Goal: Transaction & Acquisition: Book appointment/travel/reservation

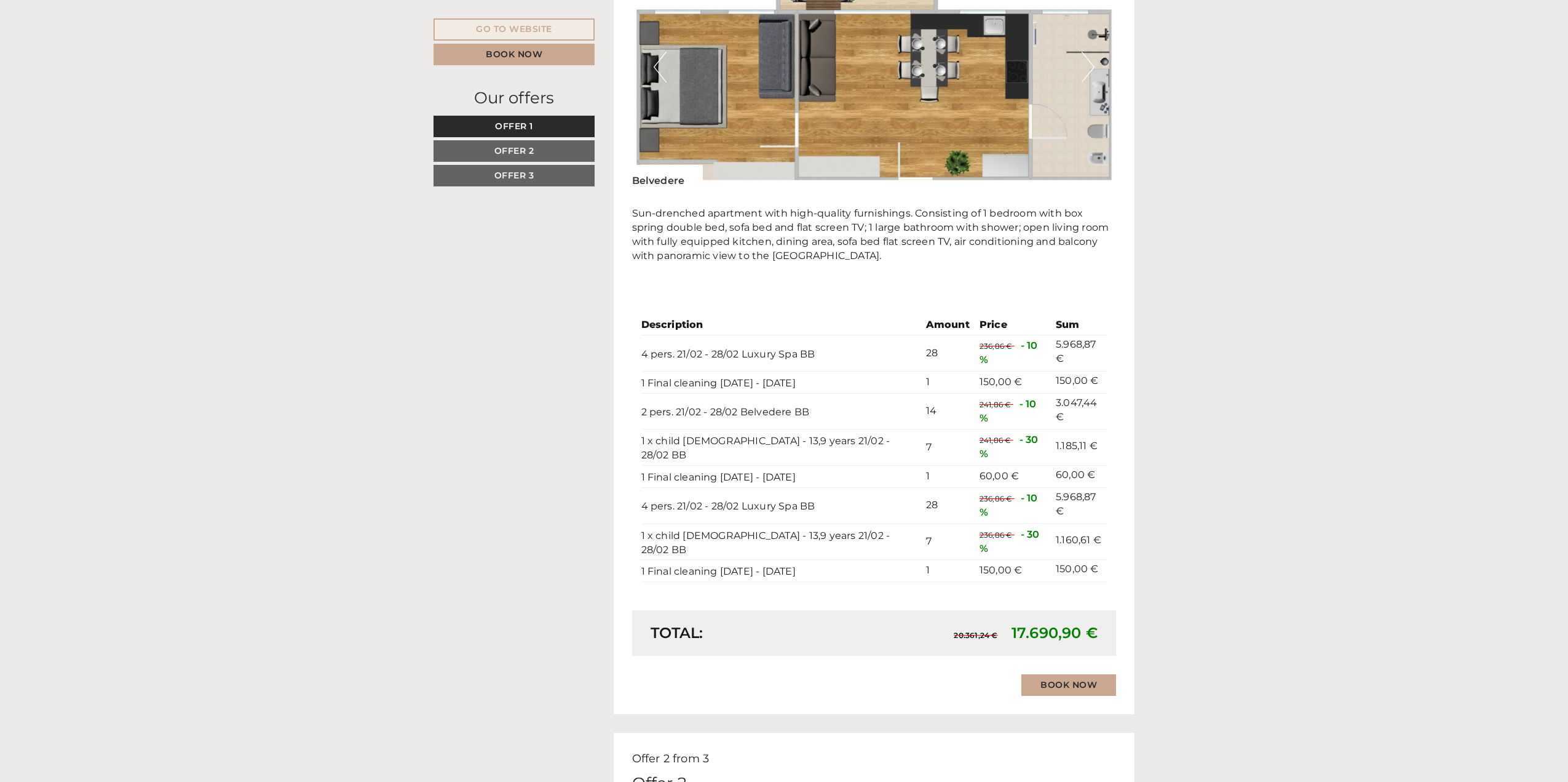
scroll to position [1477, 0]
drag, startPoint x: 1044, startPoint y: 386, endPoint x: 1087, endPoint y: 386, distance: 43.0
click at [1087, 392] on td "3.047,44 €" at bounding box center [1079, 410] width 56 height 36
click at [1051, 397] on td "3.047,44 €" at bounding box center [1079, 410] width 56 height 36
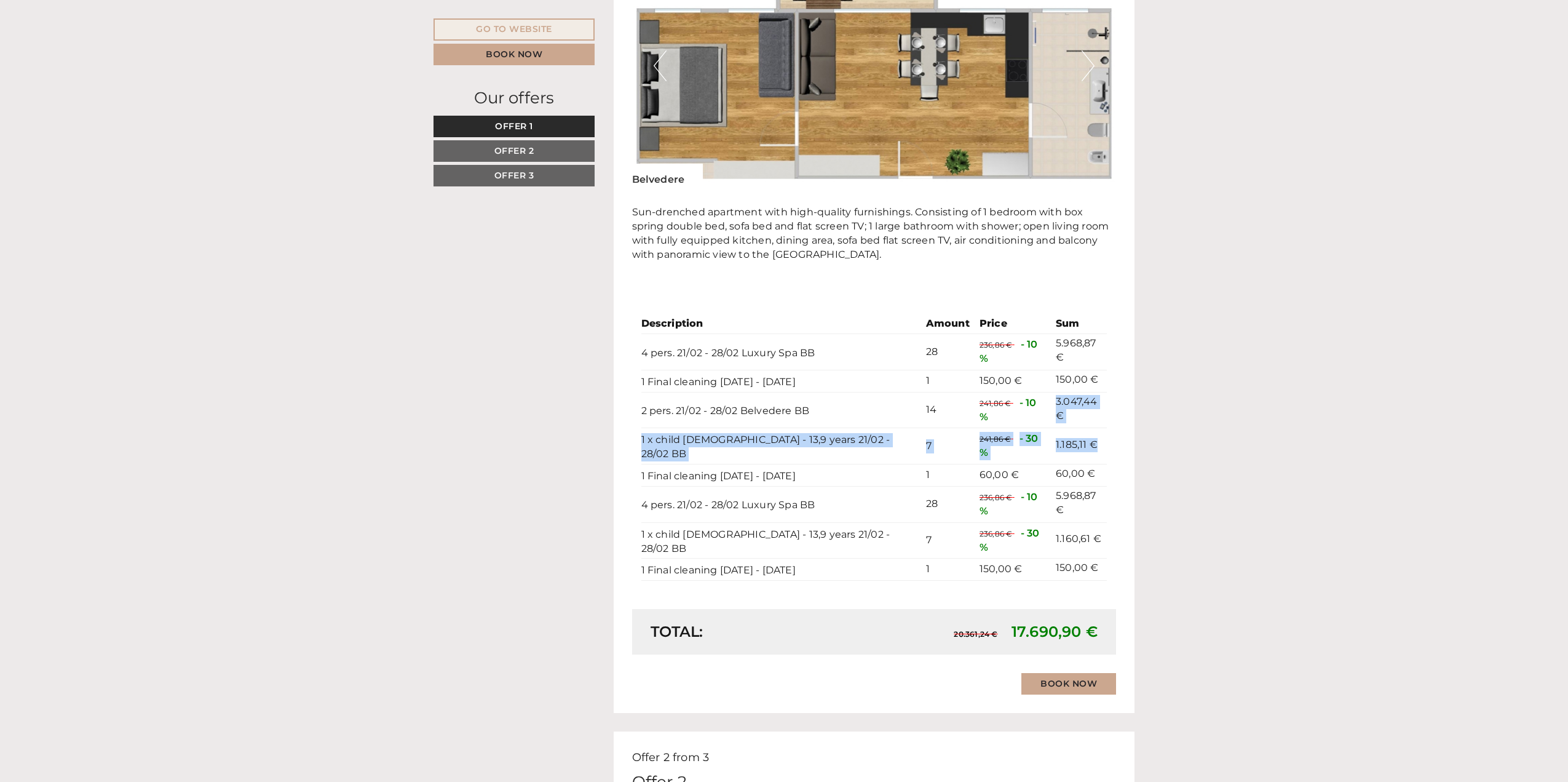
drag, startPoint x: 1045, startPoint y: 384, endPoint x: 1087, endPoint y: 409, distance: 48.9
click at [1087, 409] on tbody "Description Amount Price Sum 4 pers. 21/02 - 28/02 Luxury Spa BB 28 236,86 € - …" at bounding box center [874, 447] width 466 height 266
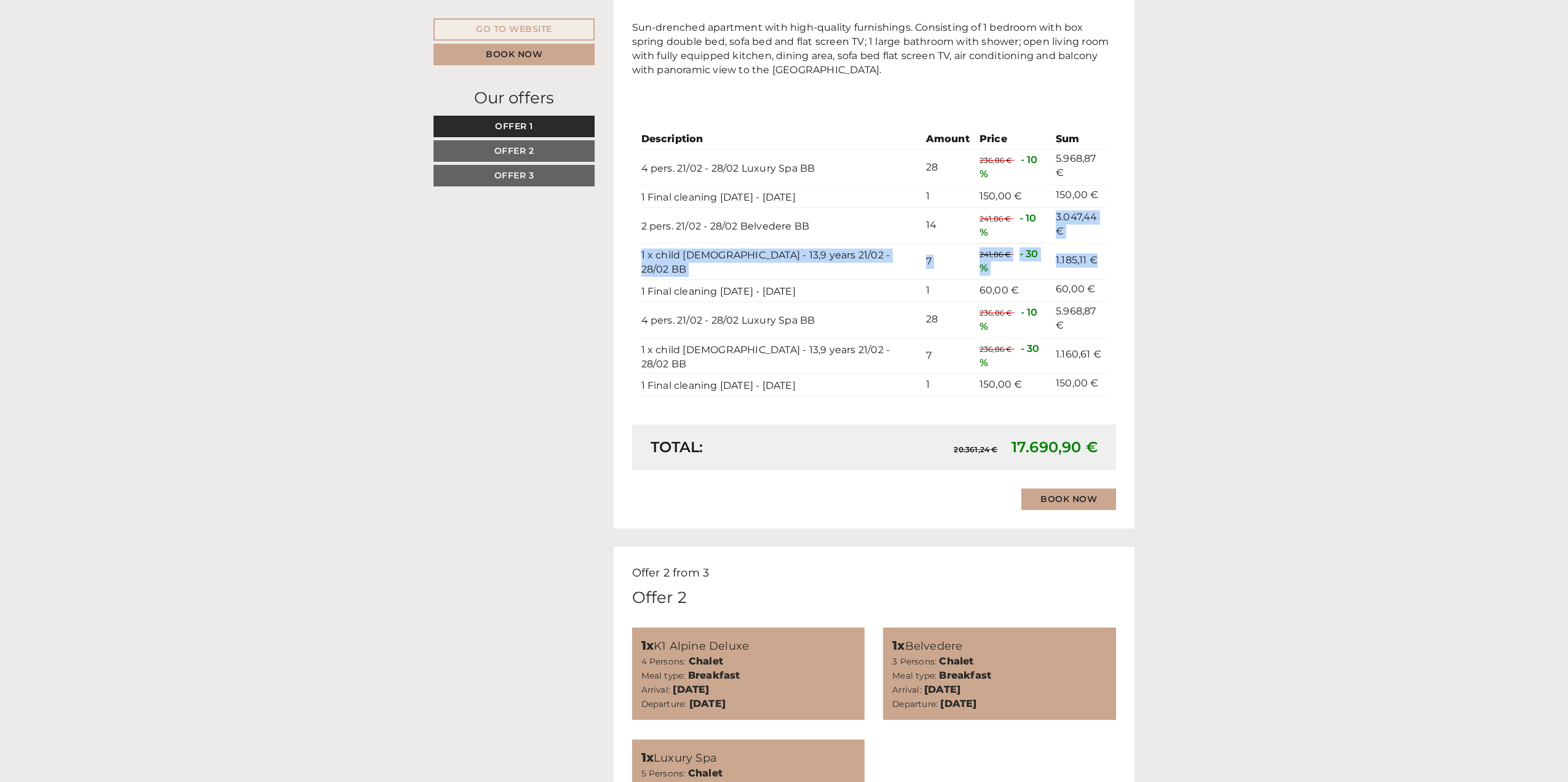
scroll to position [1415, 0]
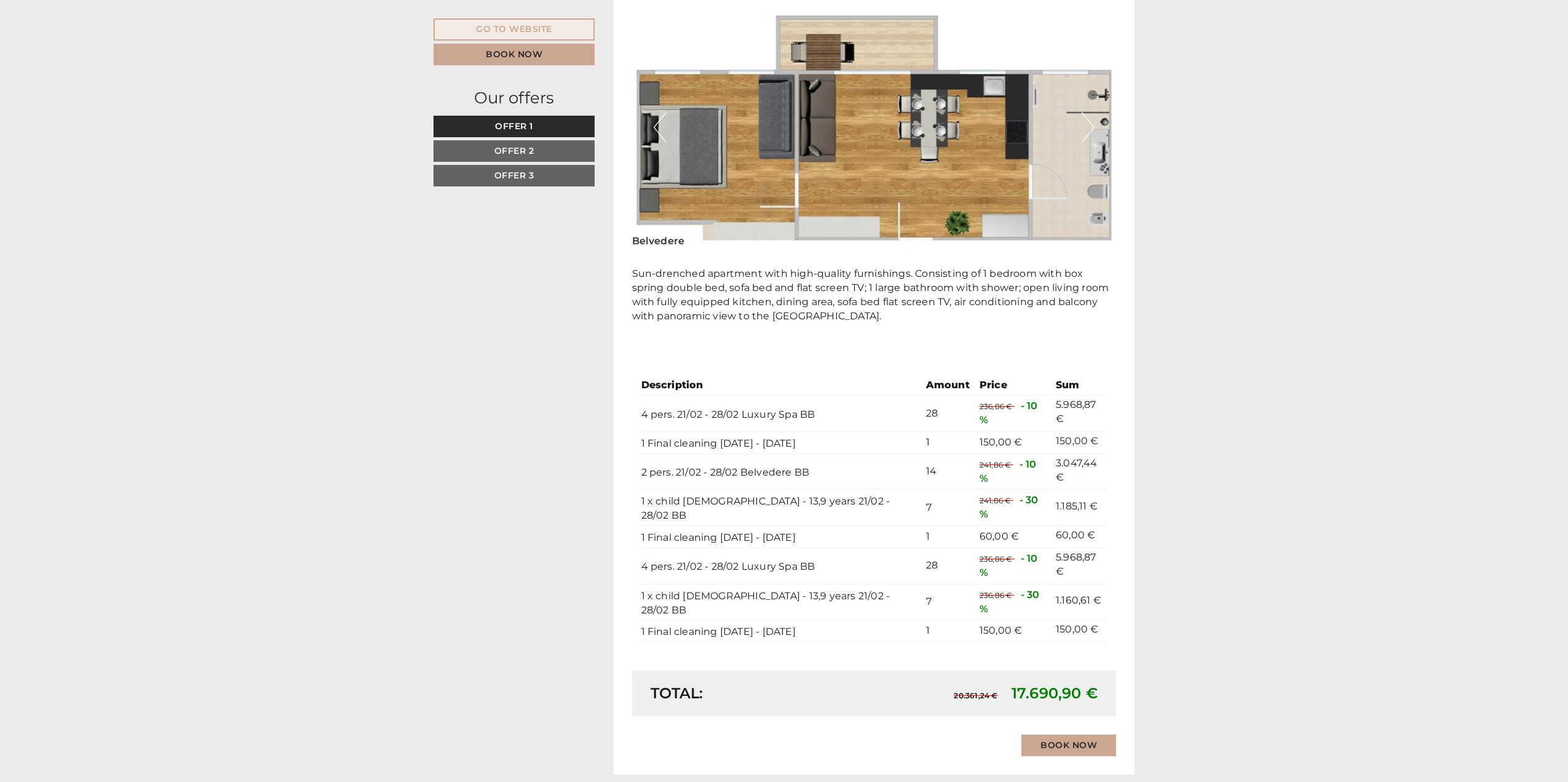
click at [921, 526] on td "1" at bounding box center [947, 537] width 53 height 22
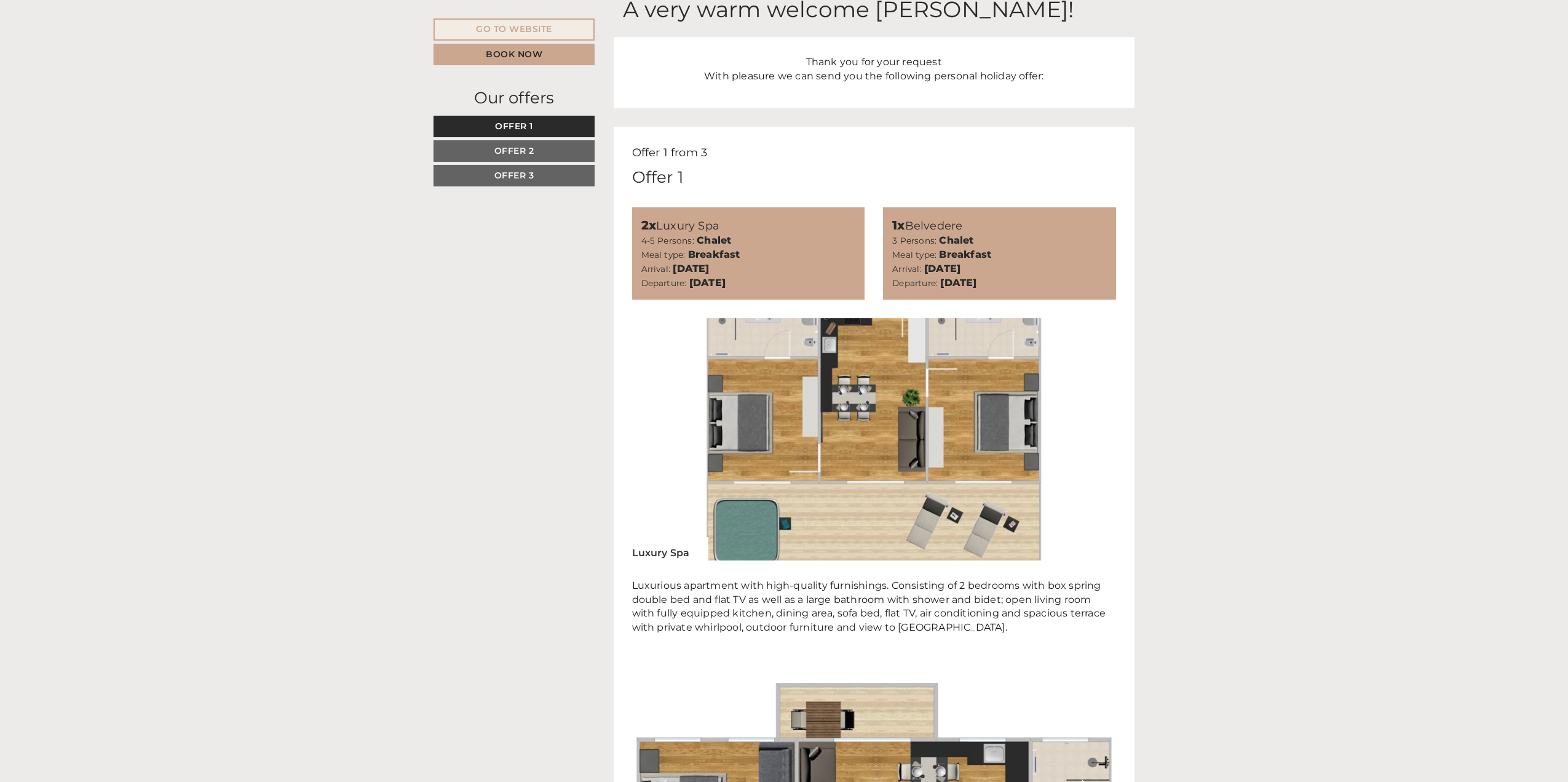
scroll to position [923, 0]
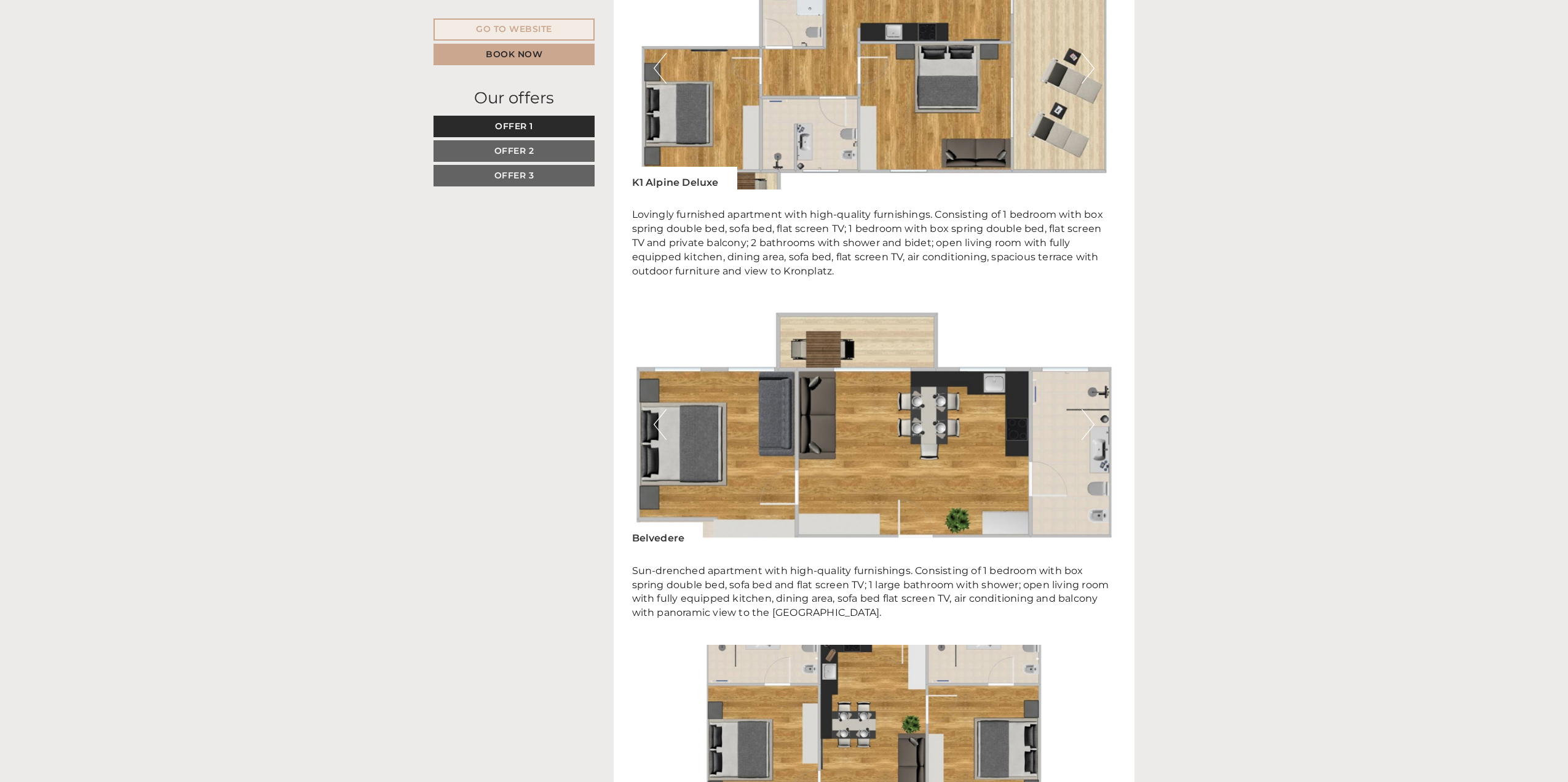
scroll to position [2339, 0]
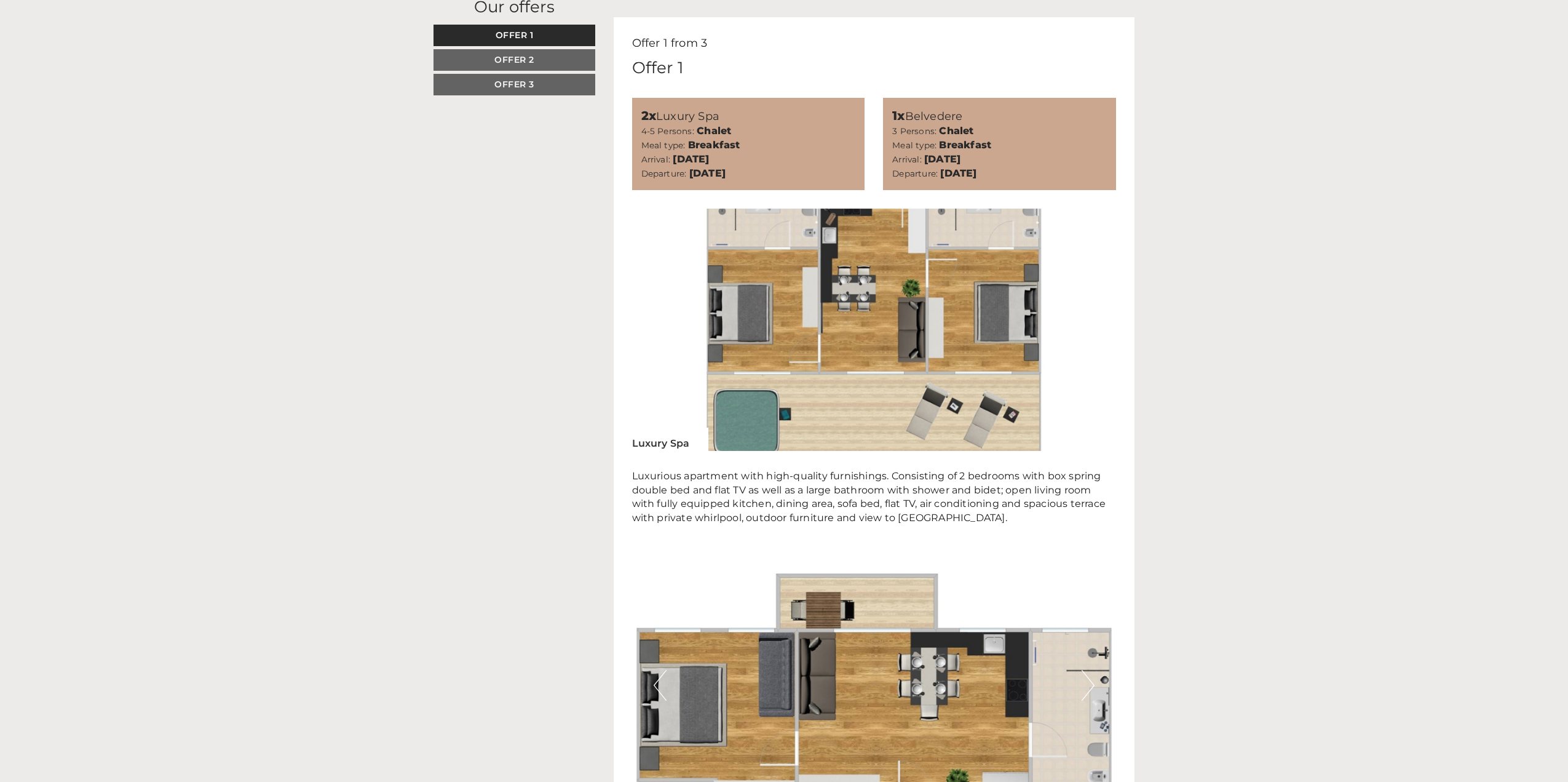
scroll to position [862, 0]
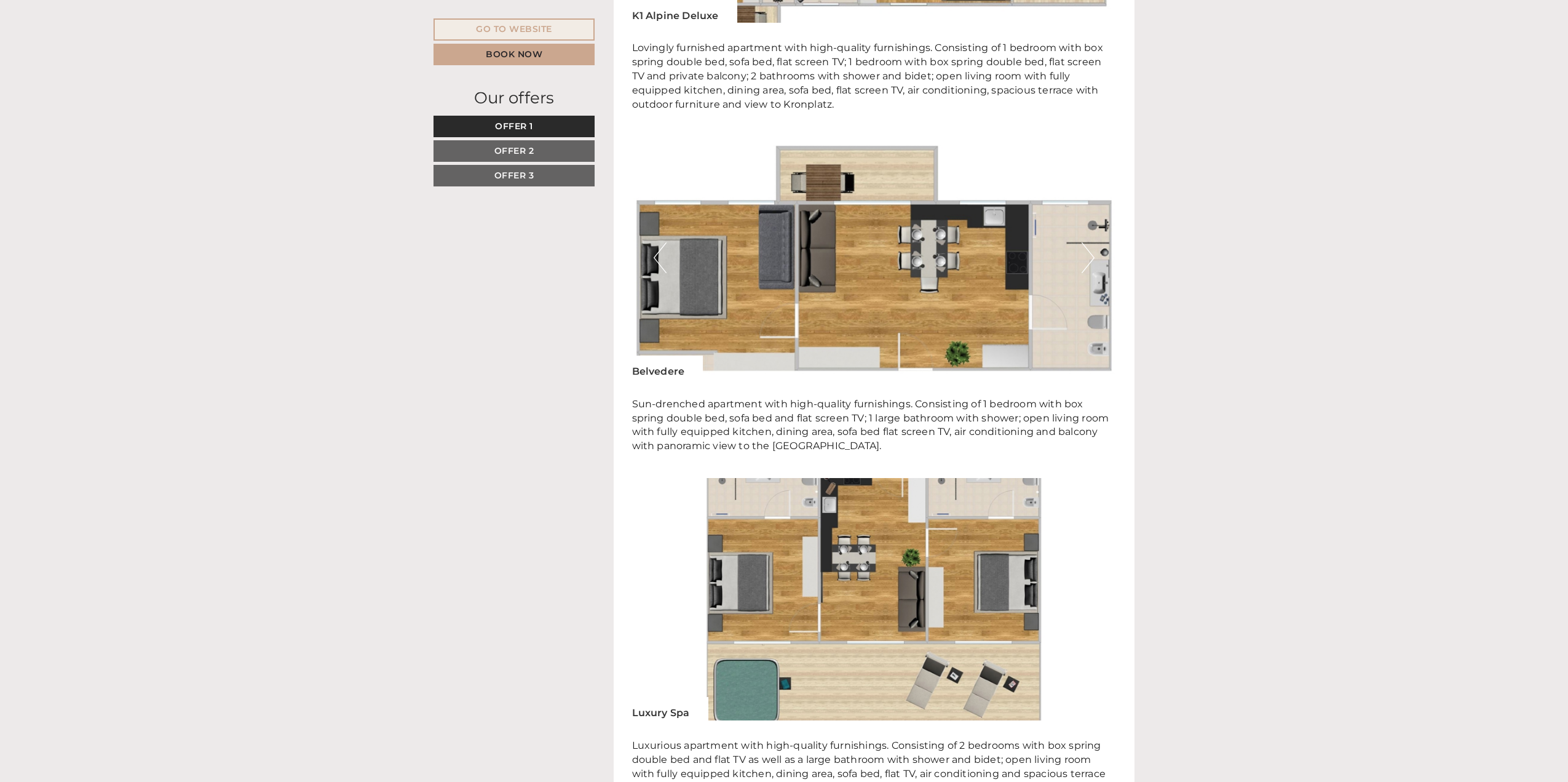
scroll to position [2976, 0]
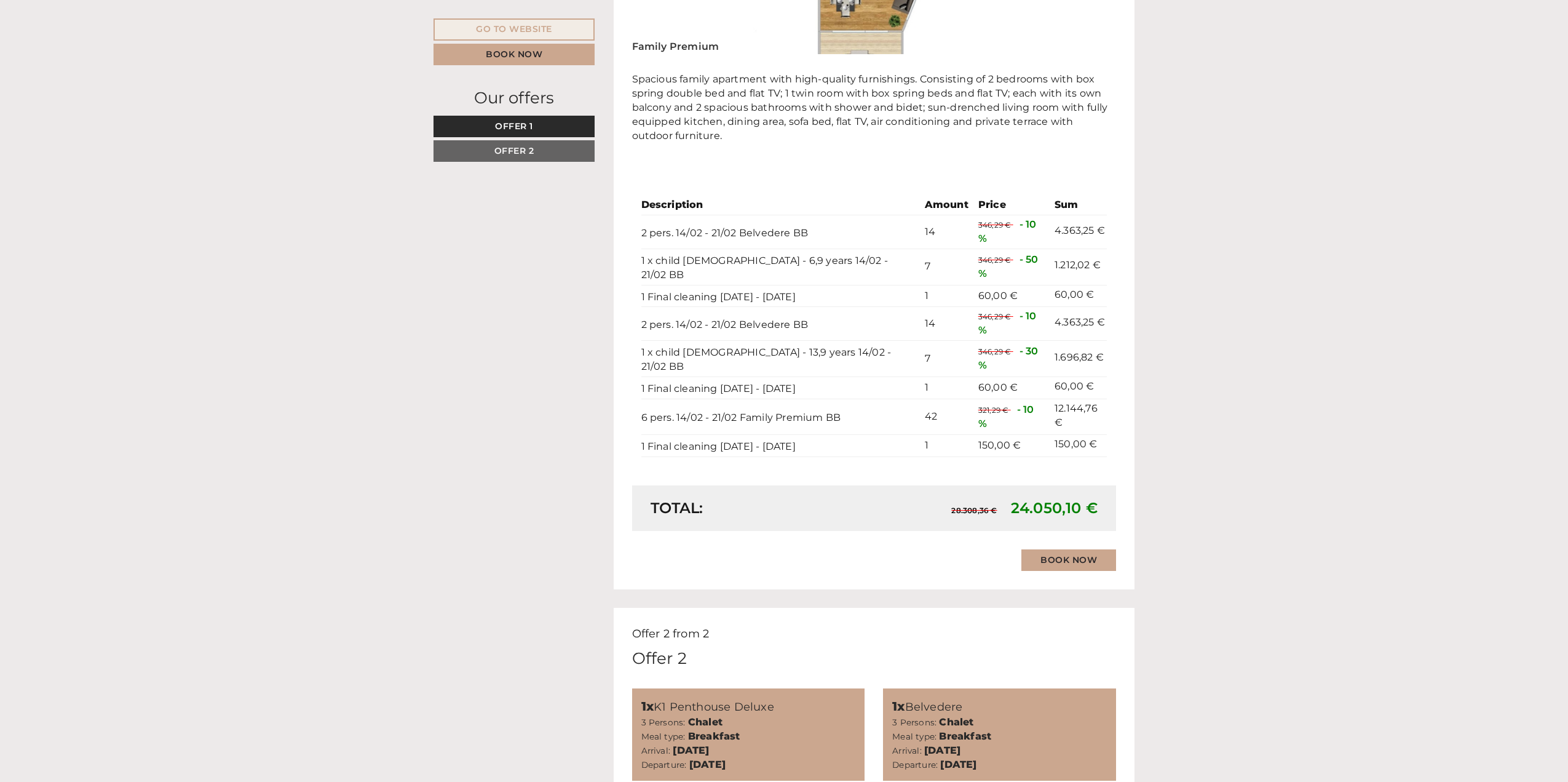
scroll to position [1600, 0]
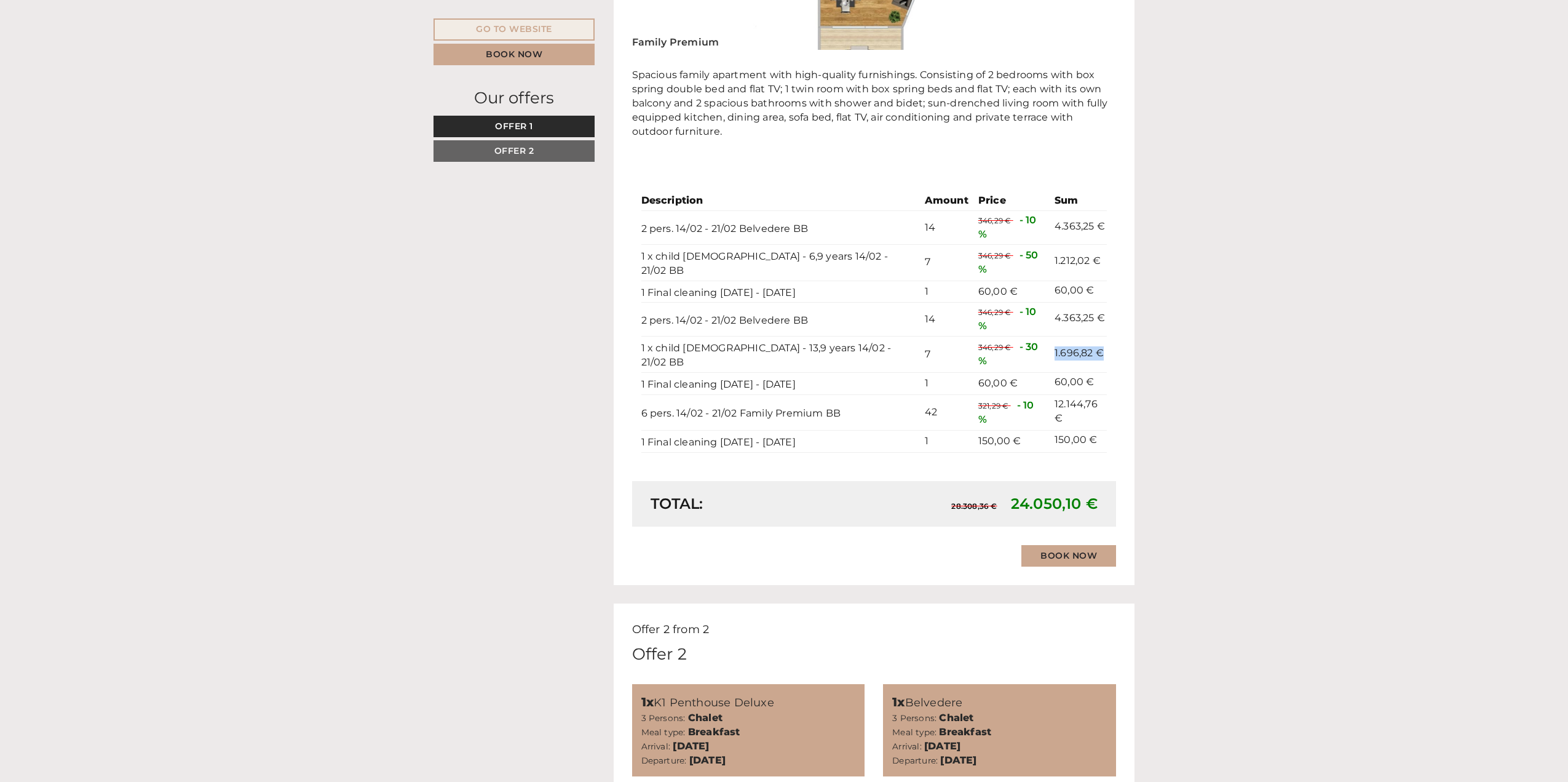
drag, startPoint x: 1043, startPoint y: 309, endPoint x: 1098, endPoint y: 309, distance: 55.0
click at [1098, 336] on td "1.696,82 €" at bounding box center [1078, 354] width 57 height 36
click at [1073, 336] on td "1.696,82 €" at bounding box center [1078, 354] width 57 height 36
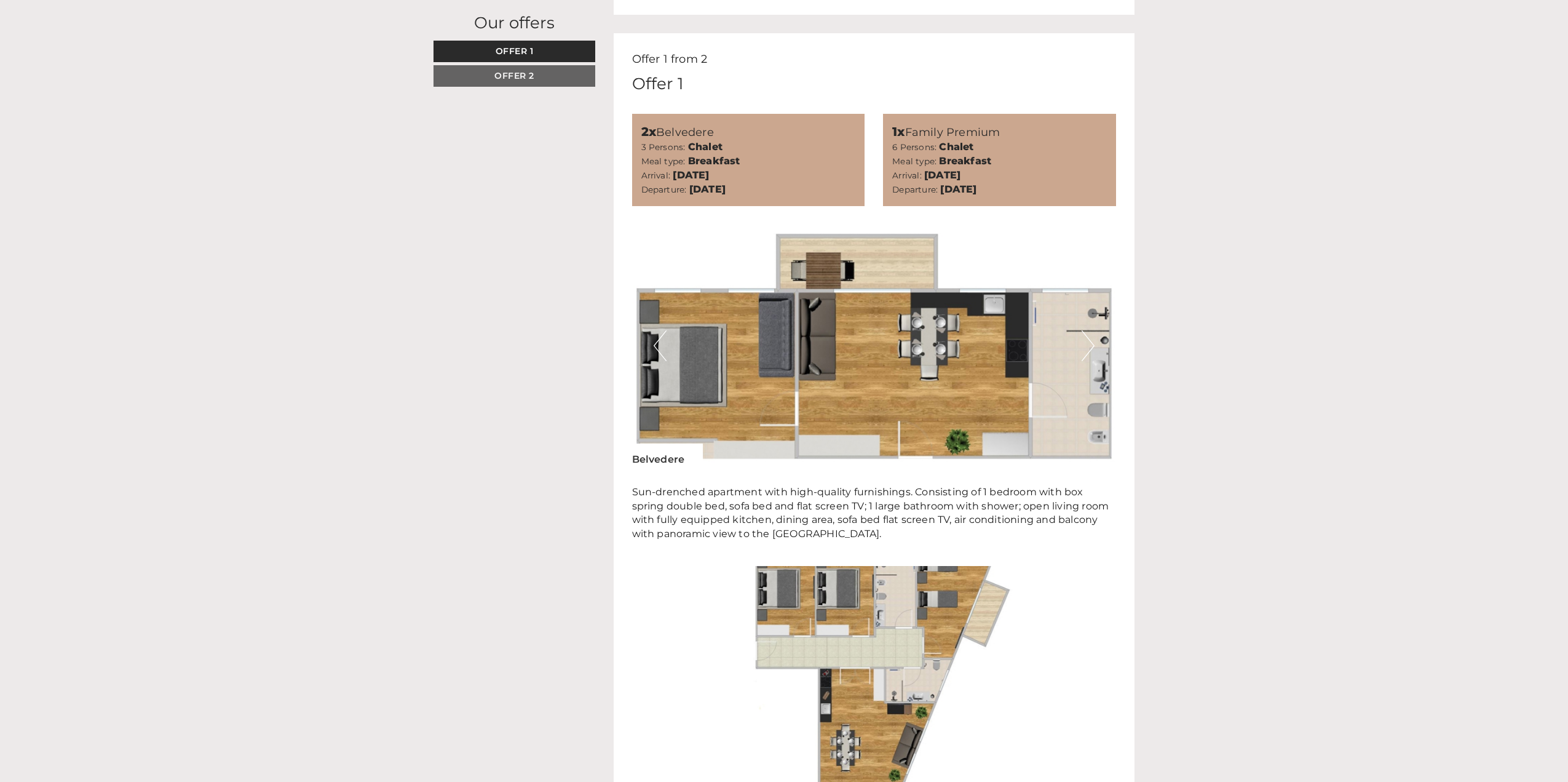
scroll to position [888, 0]
